Goal: Information Seeking & Learning: Learn about a topic

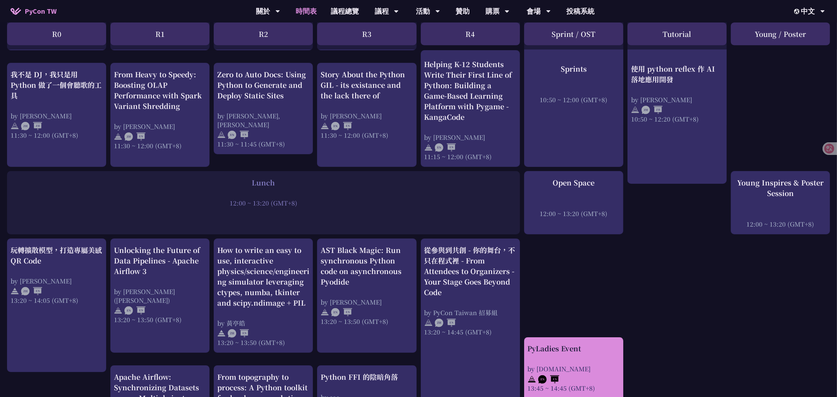
scroll to position [395, 0]
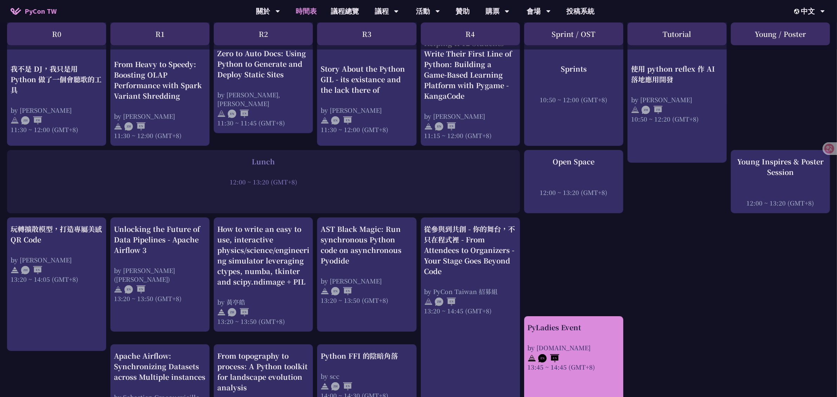
click at [570, 327] on div "PyLadies Event by pyladies.tw 13:45 ~ 14:45 (GMT+8)" at bounding box center [574, 346] width 92 height 49
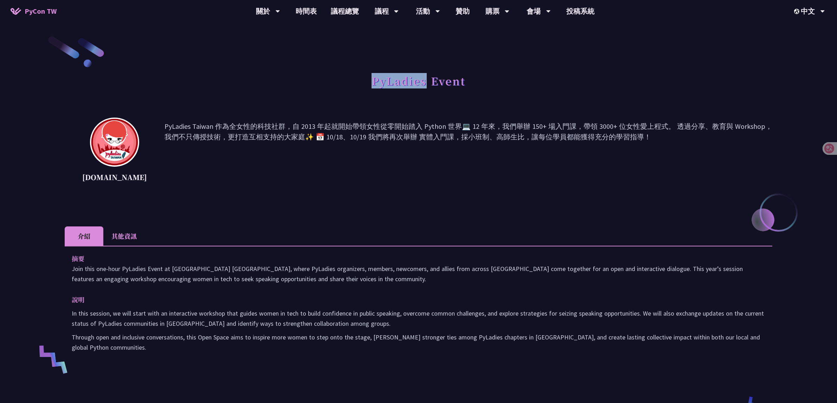
drag, startPoint x: 370, startPoint y: 80, endPoint x: 426, endPoint y: 76, distance: 56.1
click at [426, 76] on div "PyLadies Event" at bounding box center [418, 88] width 707 height 37
copy h1 "PyLadies"
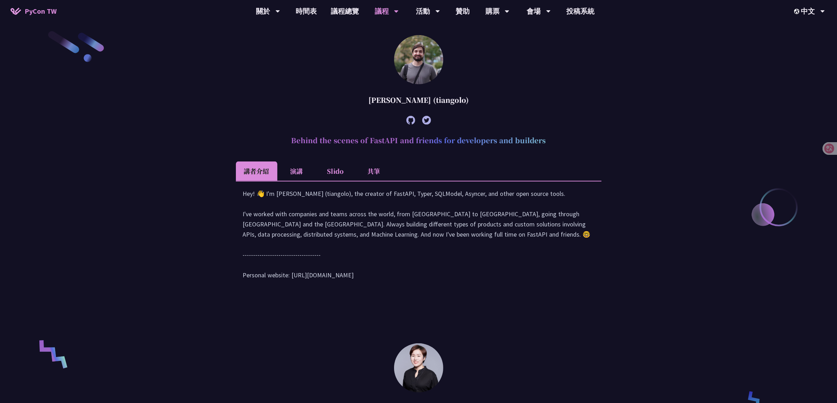
scroll to position [287, 0]
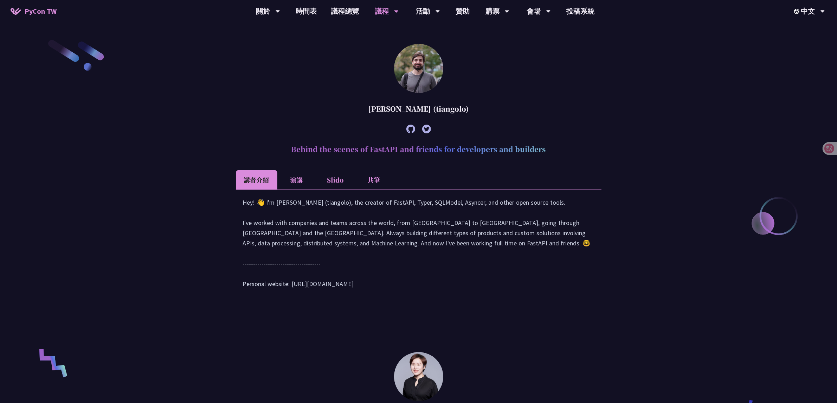
click at [413, 72] on img at bounding box center [418, 68] width 49 height 49
click at [426, 87] on img at bounding box center [418, 68] width 49 height 49
click at [272, 213] on div "Hey! 👋 I'm [PERSON_NAME] (tiangolo), the creator of FastAPI, Typer, SQLModel, A…" at bounding box center [418, 247] width 351 height 99
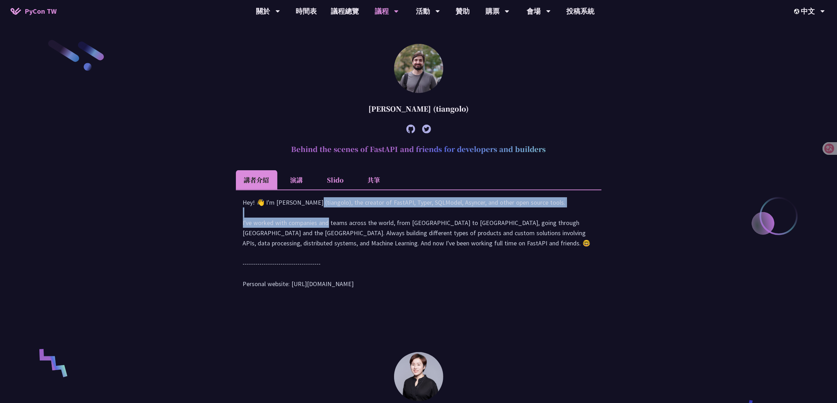
click at [272, 213] on div "Hey! 👋 I'm [PERSON_NAME] (tiangolo), the creator of FastAPI, Typer, SQLModel, A…" at bounding box center [418, 247] width 351 height 99
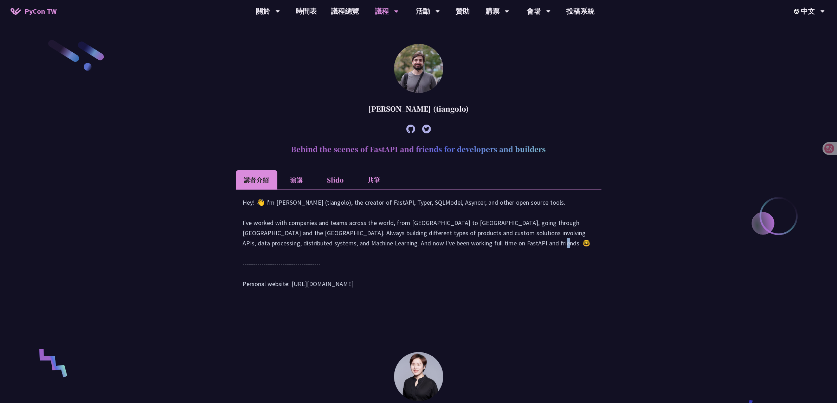
drag, startPoint x: 424, startPoint y: 252, endPoint x: 433, endPoint y: 256, distance: 9.9
click at [422, 252] on div "Hey! 👋 I'm [PERSON_NAME] (tiangolo), the creator of FastAPI, Typer, SQLModel, A…" at bounding box center [418, 247] width 351 height 99
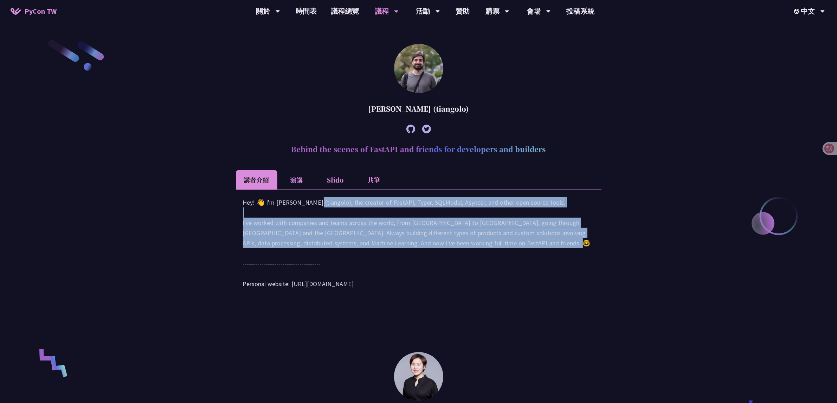
drag, startPoint x: 450, startPoint y: 252, endPoint x: 239, endPoint y: 210, distance: 215.3
click at [239, 210] on div "Hey! 👋 I'm [PERSON_NAME] (tiangolo), the creator of FastAPI, Typer, SQLModel, A…" at bounding box center [419, 247] width 366 height 114
copy div "Hey! 👋 I'm [PERSON_NAME] (tiangolo), the creator of FastAPI, Typer, SQLModel, A…"
click at [433, 246] on div "Hey! 👋 I'm [PERSON_NAME] (tiangolo), the creator of FastAPI, Typer, SQLModel, A…" at bounding box center [418, 247] width 351 height 99
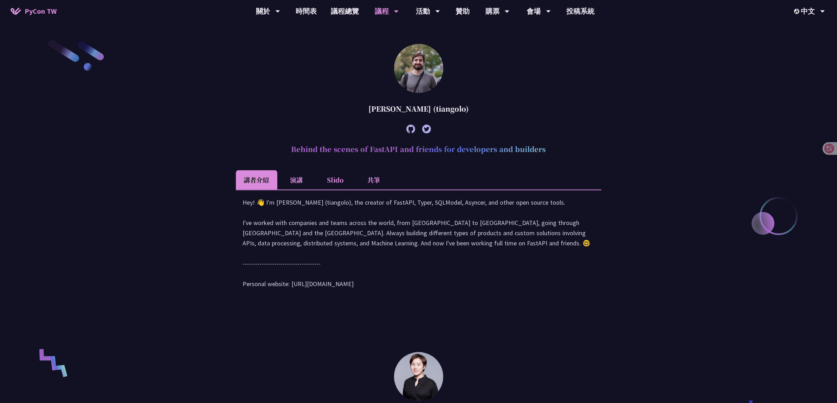
click at [537, 95] on article "[PERSON_NAME] (tiangolo) Behind the scenes of FastAPI and friends for developer…" at bounding box center [419, 173] width 366 height 259
click at [300, 180] on li "演講" at bounding box center [296, 179] width 39 height 19
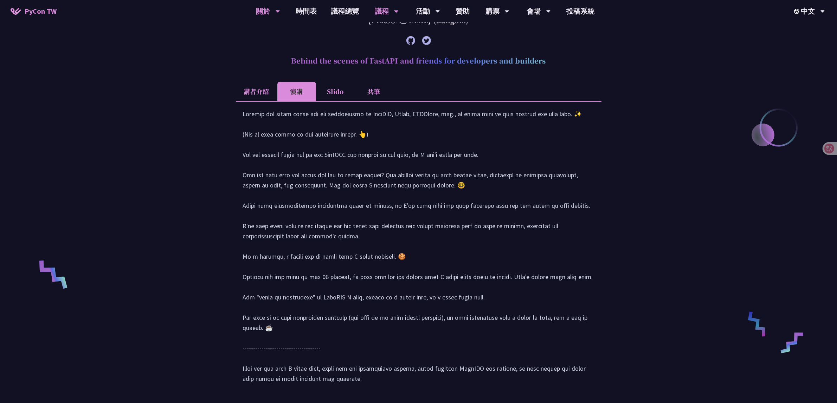
scroll to position [375, 0]
